Goal: Task Accomplishment & Management: Manage account settings

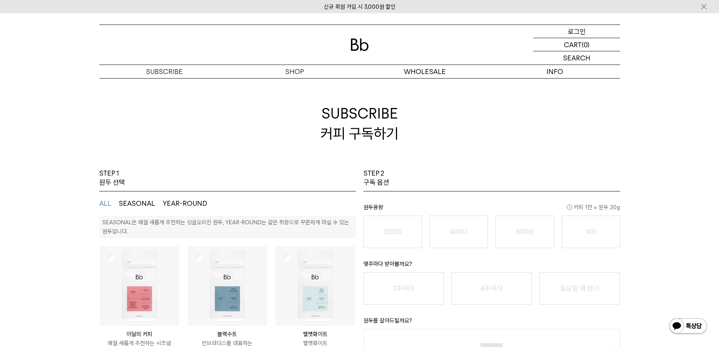
click at [585, 33] on p "로그인" at bounding box center [577, 31] width 18 height 13
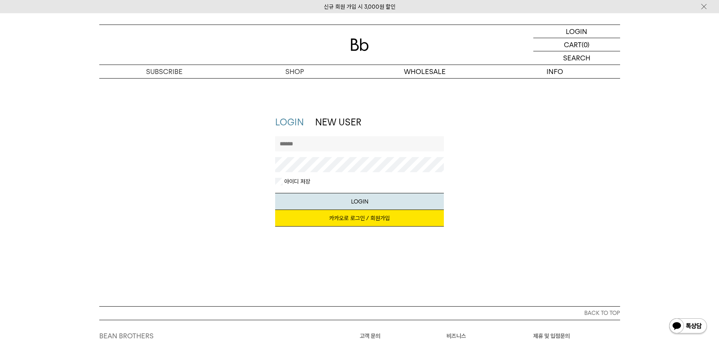
click at [310, 214] on link "카카오로 로그인 / 회원가입" at bounding box center [359, 218] width 169 height 17
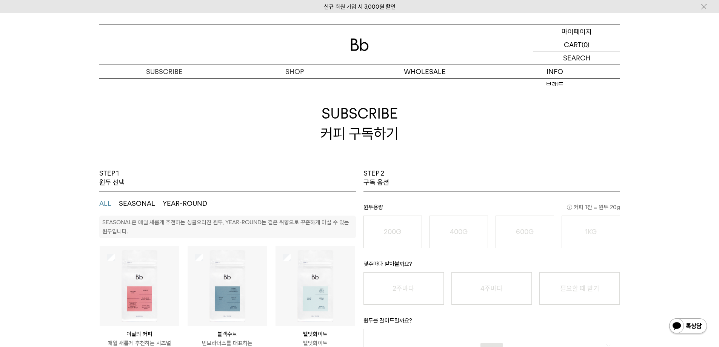
click at [574, 28] on p "마이페이지" at bounding box center [577, 31] width 30 height 13
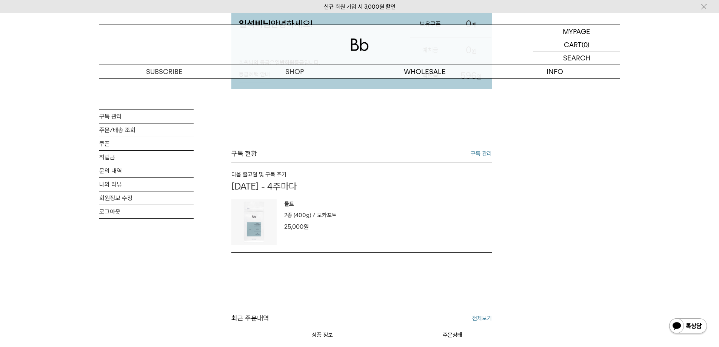
scroll to position [151, 0]
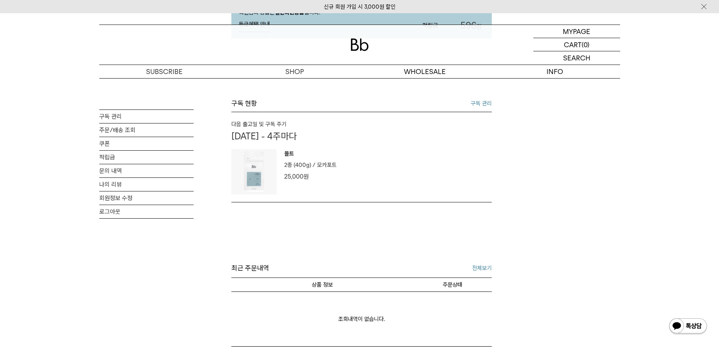
click at [304, 175] on span "원" at bounding box center [306, 176] width 5 height 7
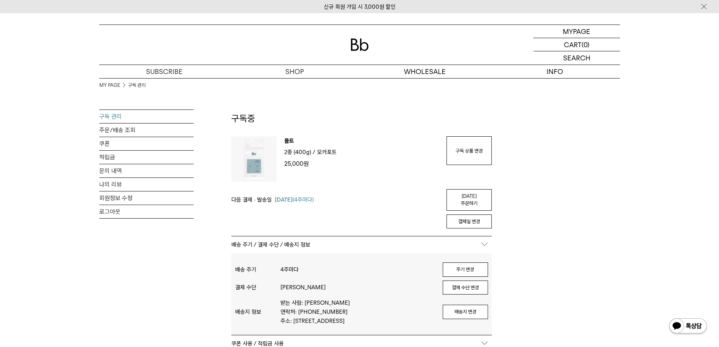
click at [696, 319] on img at bounding box center [688, 326] width 39 height 18
click at [465, 264] on button "주기 변경" at bounding box center [465, 269] width 45 height 14
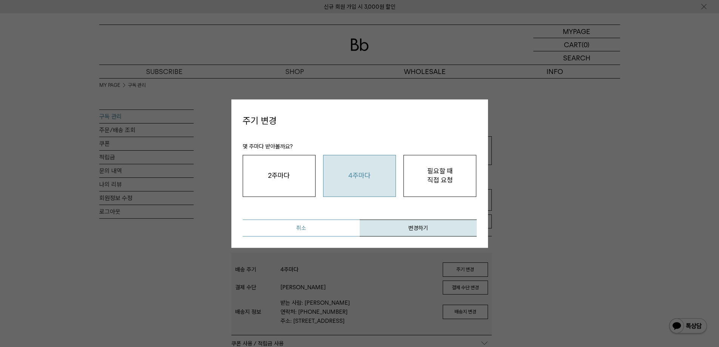
click at [285, 228] on button "취소" at bounding box center [301, 227] width 117 height 17
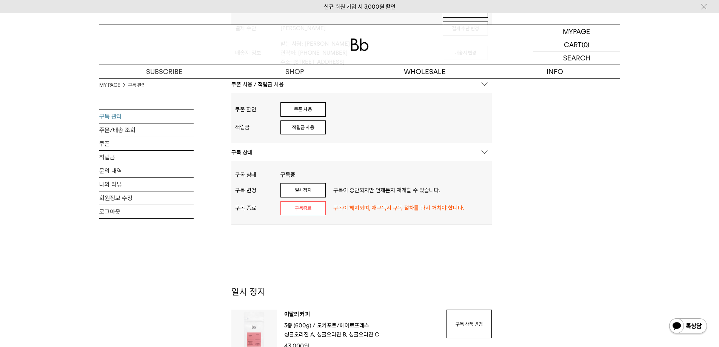
scroll to position [264, 0]
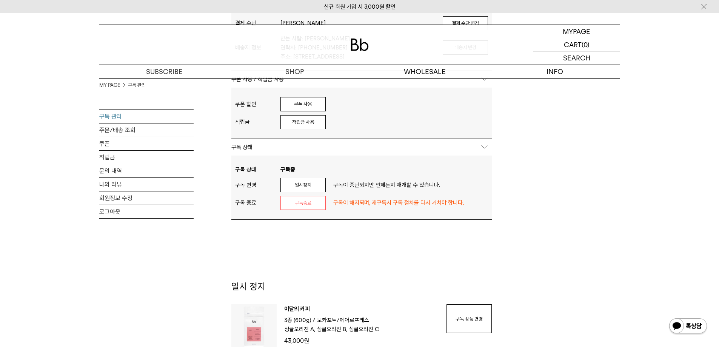
click at [504, 238] on div "MY PAGE 구독 관리 구독 관리 주문/배송 조회 쿠폰 적립금 문의 내역 나의 리뷰 회원정보 수정 로그아웃 구독중 구독 번호 : 55443 …" at bounding box center [359, 220] width 521 height 813
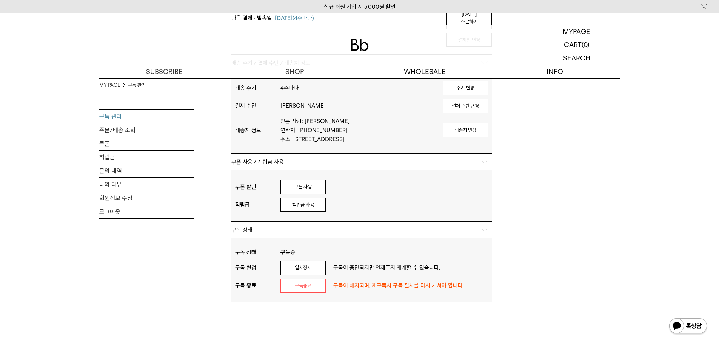
scroll to position [76, 0]
